Goal: Communication & Community: Answer question/provide support

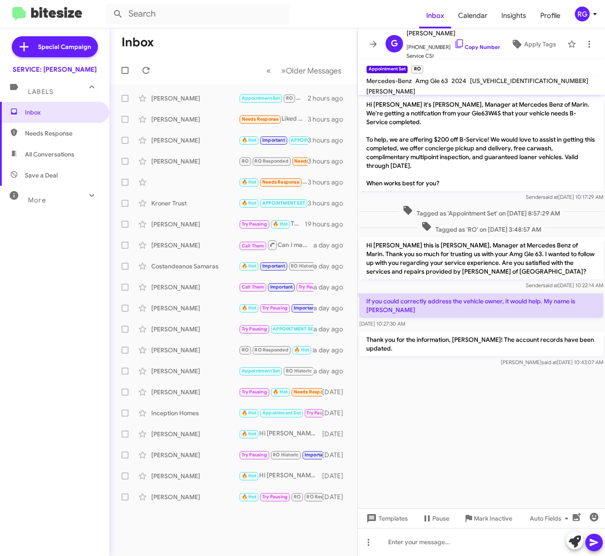
drag, startPoint x: 184, startPoint y: 64, endPoint x: 159, endPoint y: 61, distance: 25.0
click at [179, 64] on mat-toolbar-row "« Previous » Next Older Messages" at bounding box center [233, 70] width 248 height 28
click at [72, 131] on span "Needs Response" at bounding box center [62, 133] width 74 height 9
type input "in:needs-response"
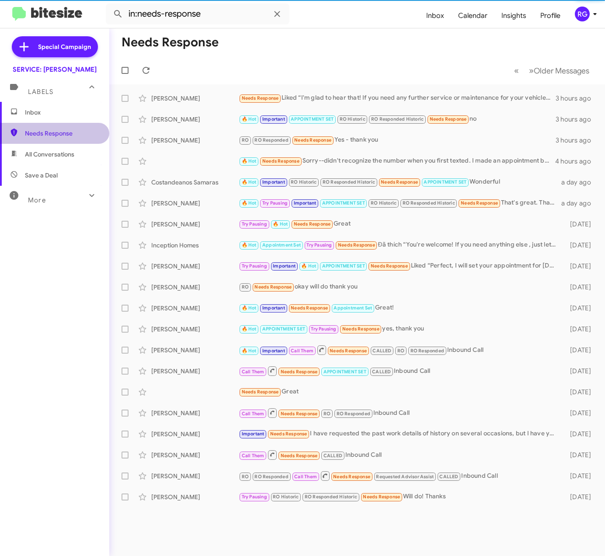
click at [68, 129] on span "Needs Response" at bounding box center [62, 133] width 74 height 9
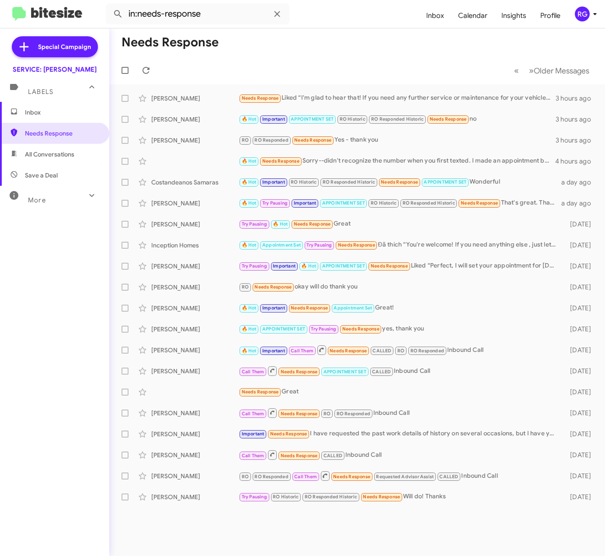
click at [10, 362] on div "Inbox Needs Response All Conversations Save a Deal More Important 🔥 Hot Appoint…" at bounding box center [54, 268] width 109 height 333
click at [29, 462] on div "Special Campaign SERVICE: Mercedes Marin Labels Inbox Needs Response All Conver…" at bounding box center [54, 290] width 109 height 524
click at [59, 110] on span "Inbox" at bounding box center [62, 112] width 74 height 9
